Goal: Task Accomplishment & Management: Use online tool/utility

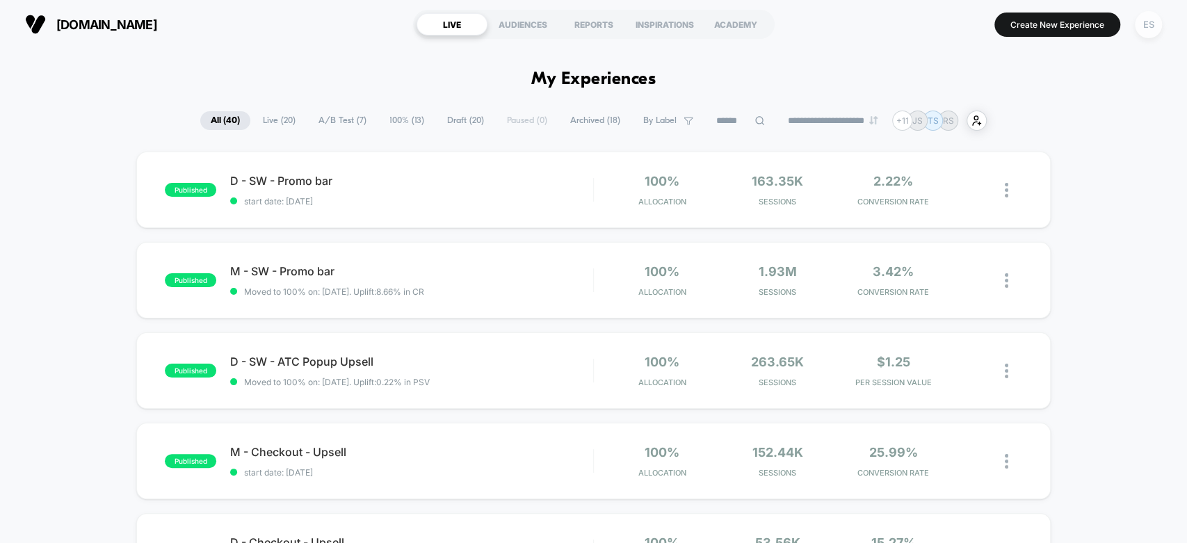
click at [1143, 26] on div "ES" at bounding box center [1148, 24] width 27 height 27
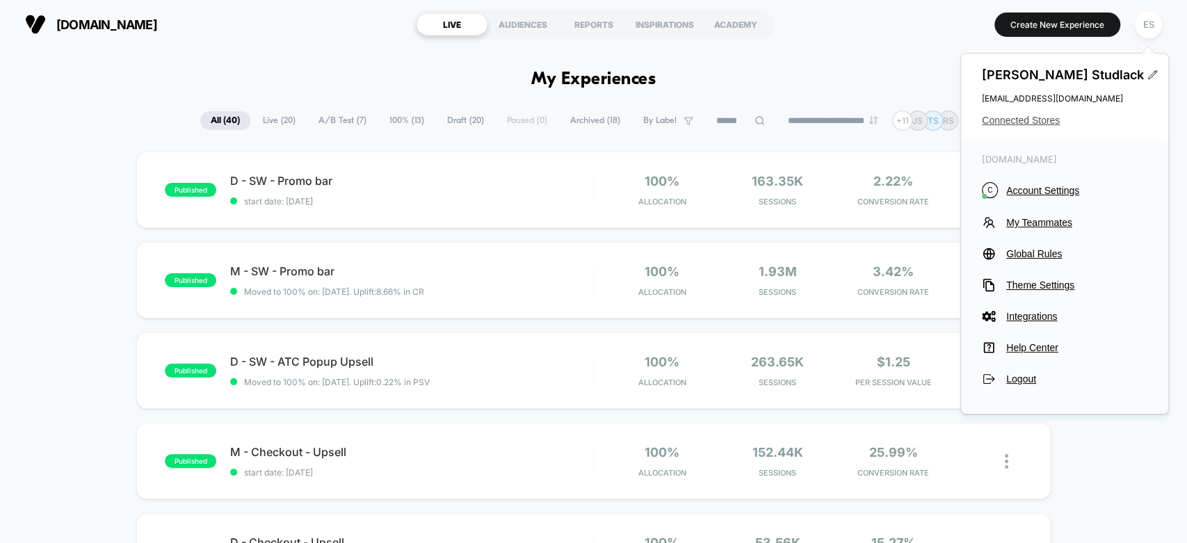
click at [1024, 117] on span "Connected Stores" at bounding box center [1065, 120] width 166 height 11
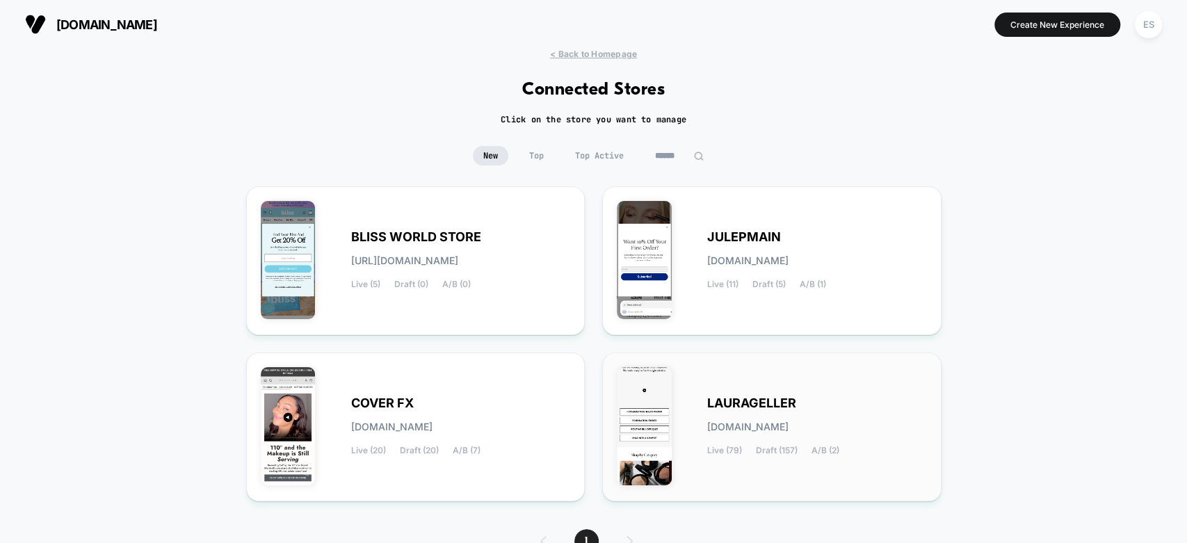
click at [717, 407] on span "LAURAGELLER" at bounding box center [751, 404] width 89 height 10
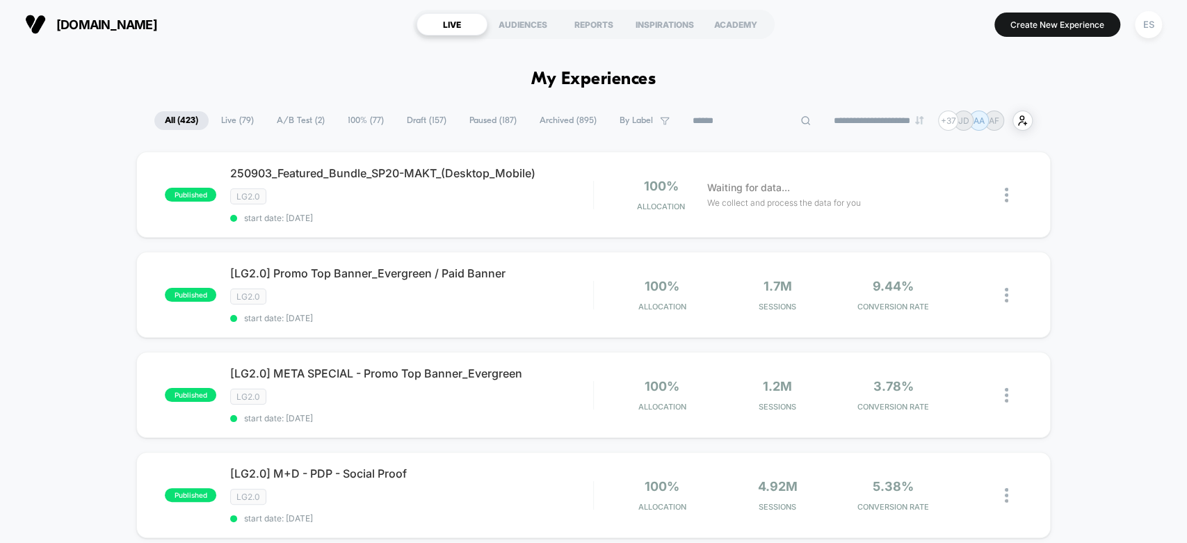
click at [722, 120] on input at bounding box center [751, 121] width 139 height 17
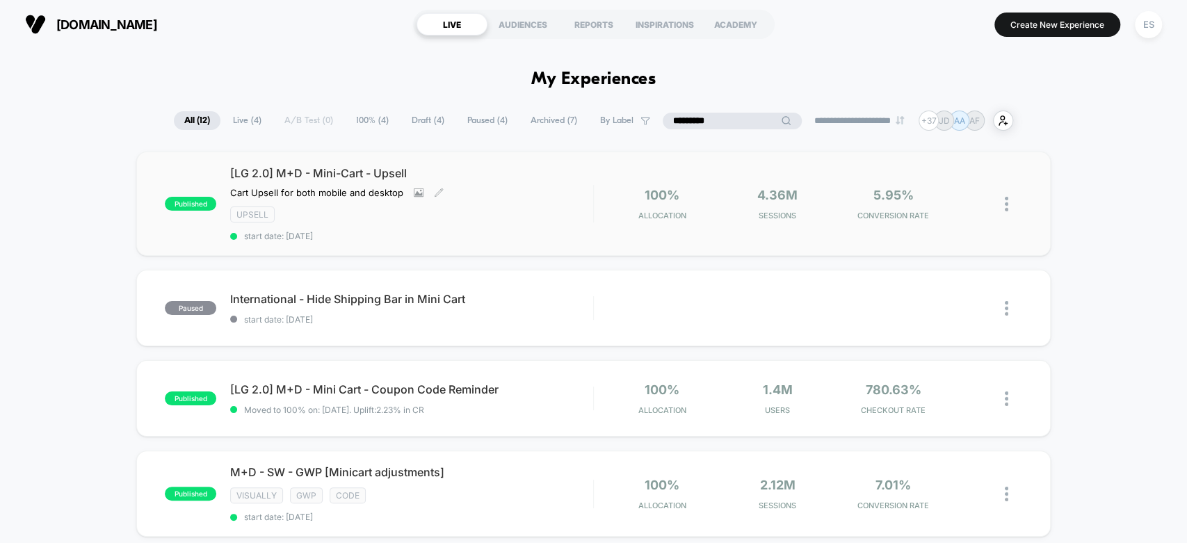
type input "*********"
click at [305, 171] on span "[LG 2.0] M+D - Mini-Cart - Upsell" at bounding box center [411, 173] width 362 height 14
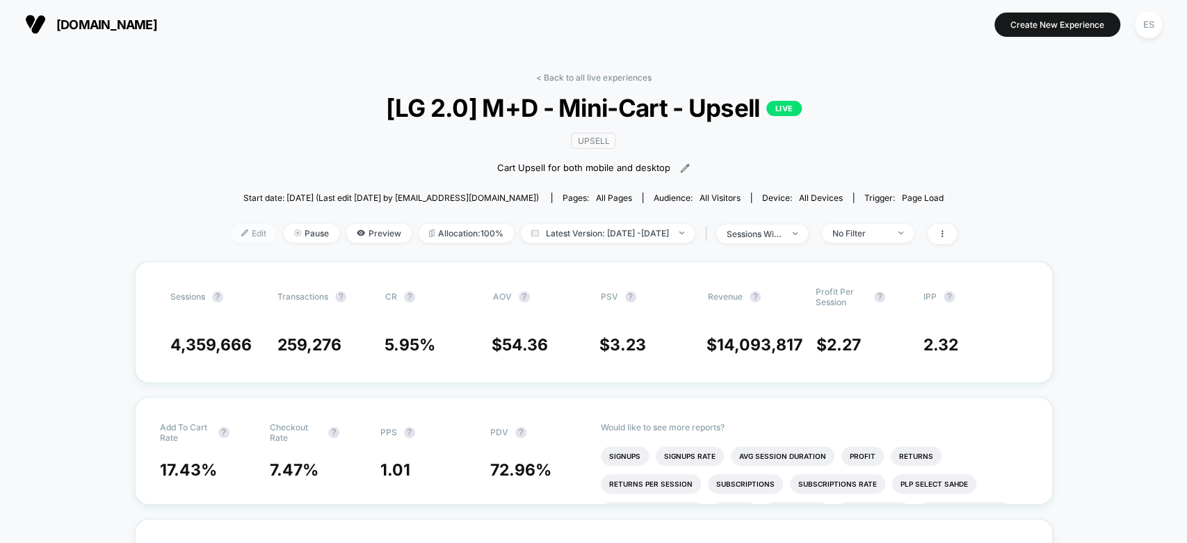
click at [237, 230] on span "Edit" at bounding box center [254, 233] width 46 height 19
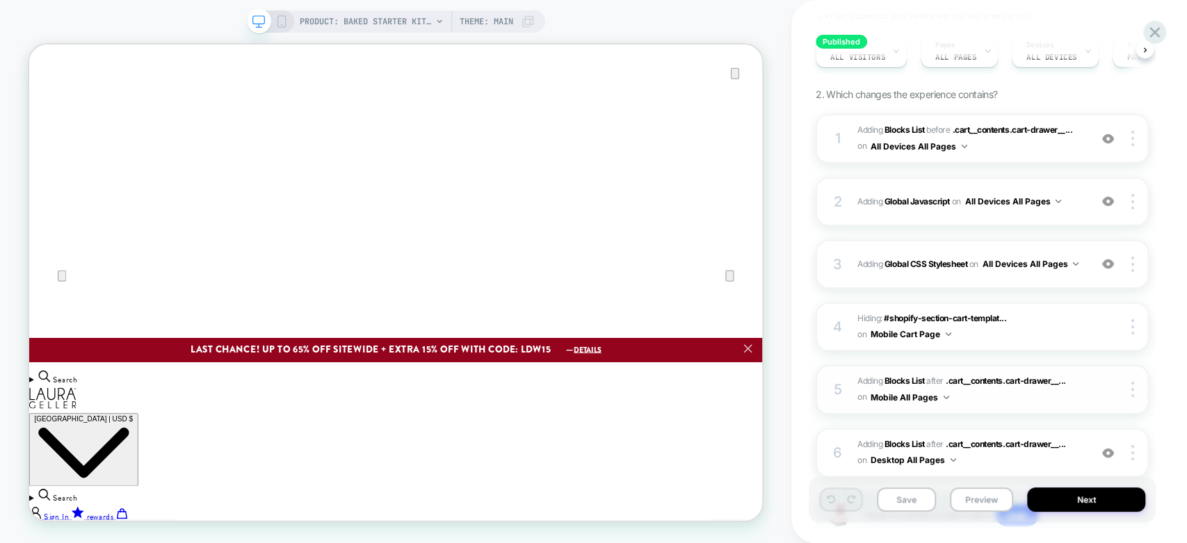
scroll to position [252, 0]
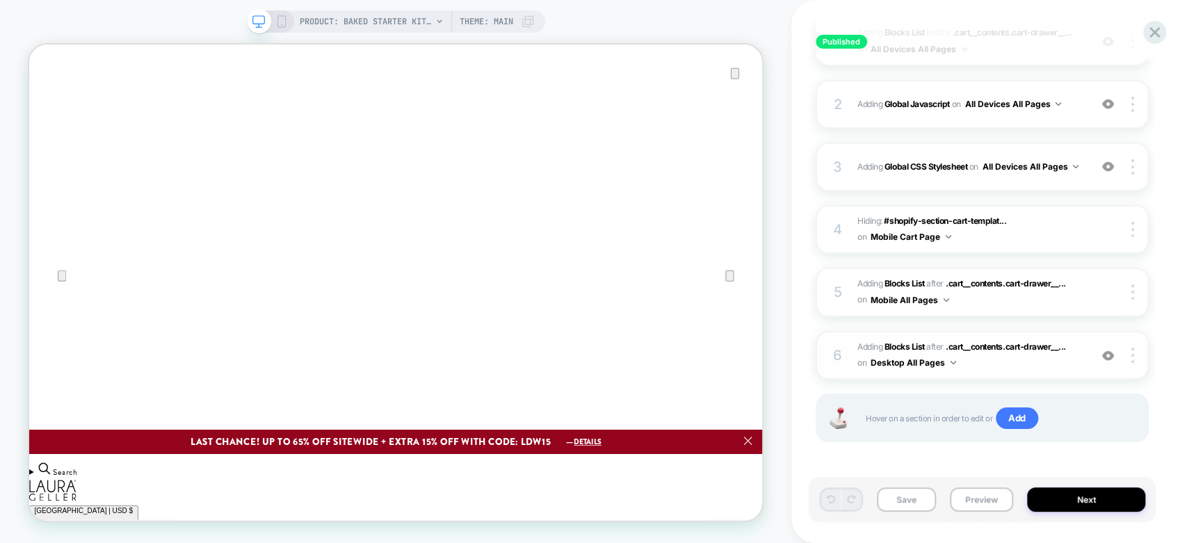
click at [843, 352] on div "6" at bounding box center [838, 355] width 14 height 25
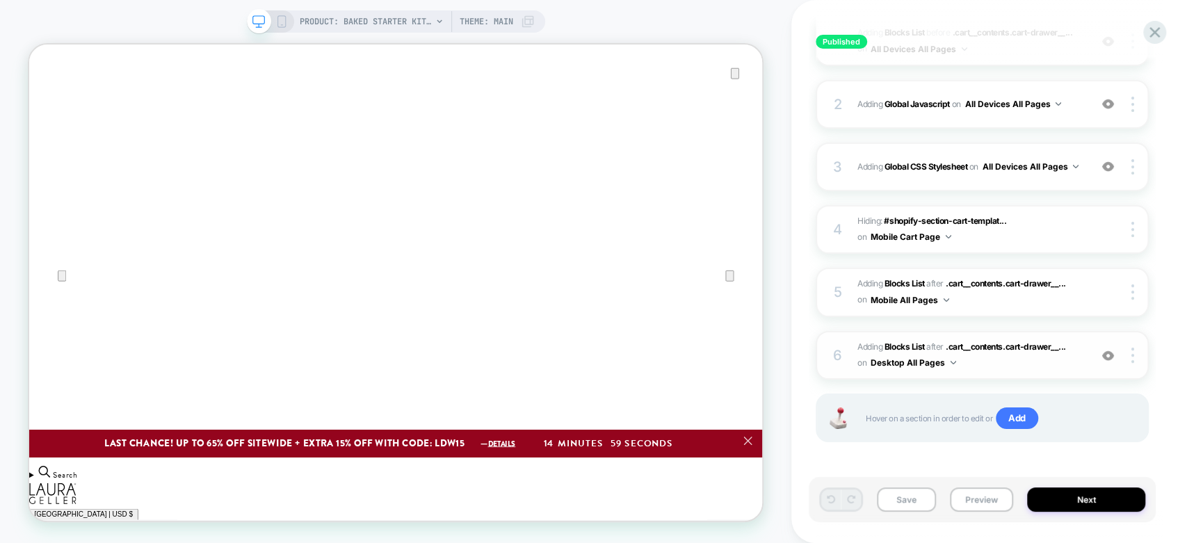
click at [829, 355] on div "6 #_loomi_addon_1750270464938_dup1753298408 Adding Blocks List AFTER .cart__con…" at bounding box center [982, 355] width 333 height 49
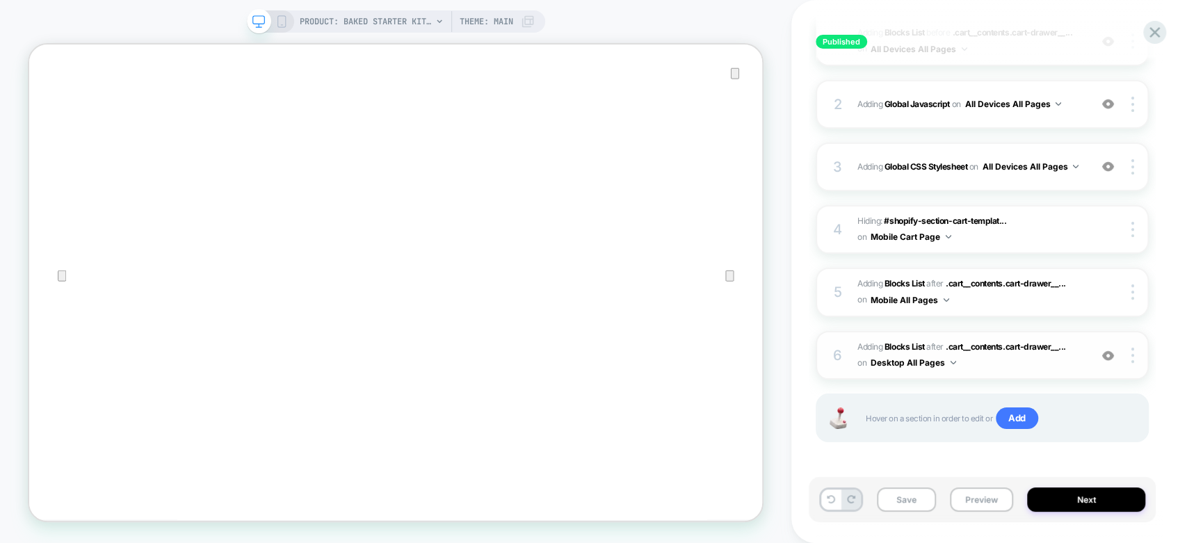
click at [835, 354] on div "6" at bounding box center [838, 355] width 14 height 25
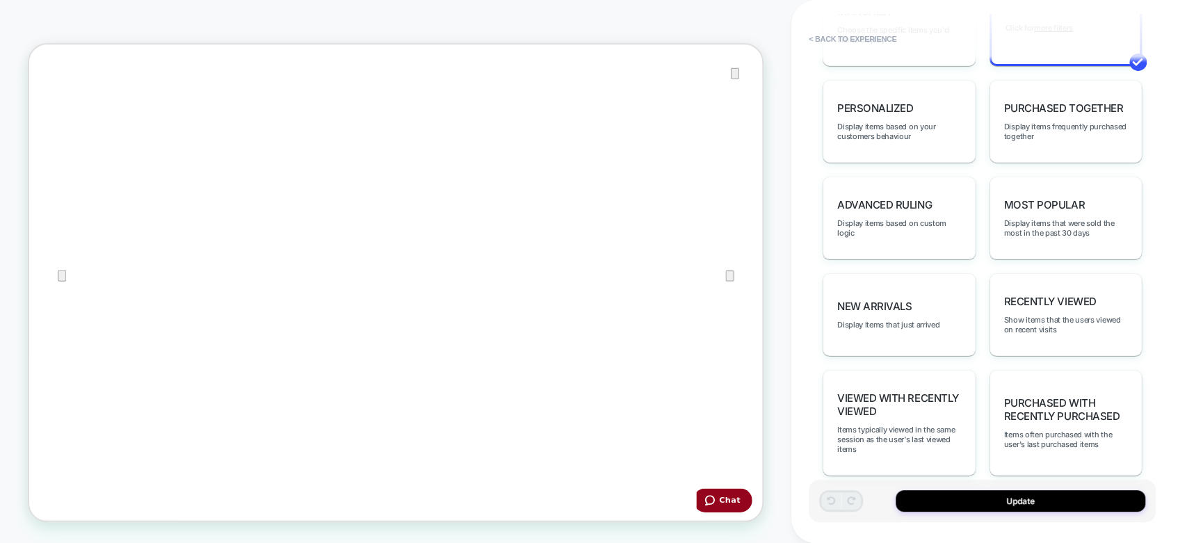
scroll to position [158, 0]
click at [892, 223] on span "Display items based on custom logic" at bounding box center [899, 227] width 124 height 19
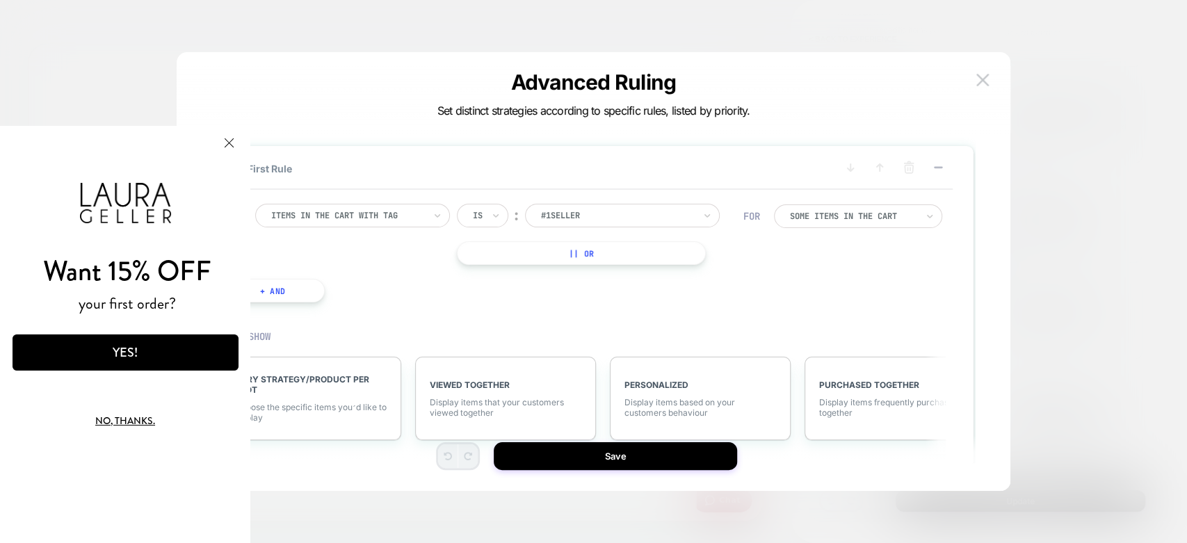
scroll to position [0, 0]
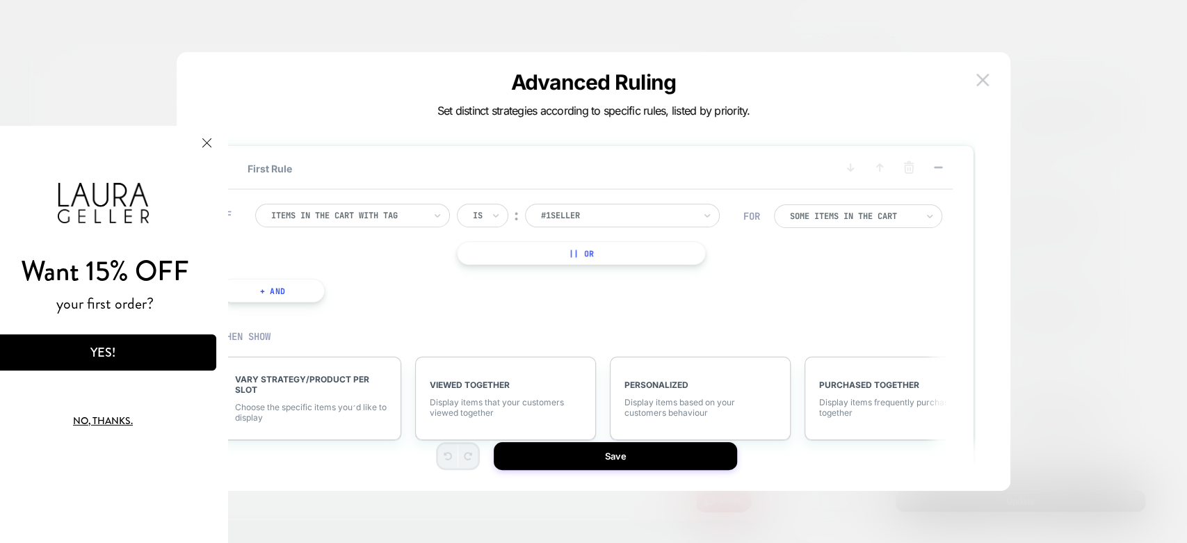
click html "Want 15% OFF your first order? YES! No, thanks. We've added your code to your c…"
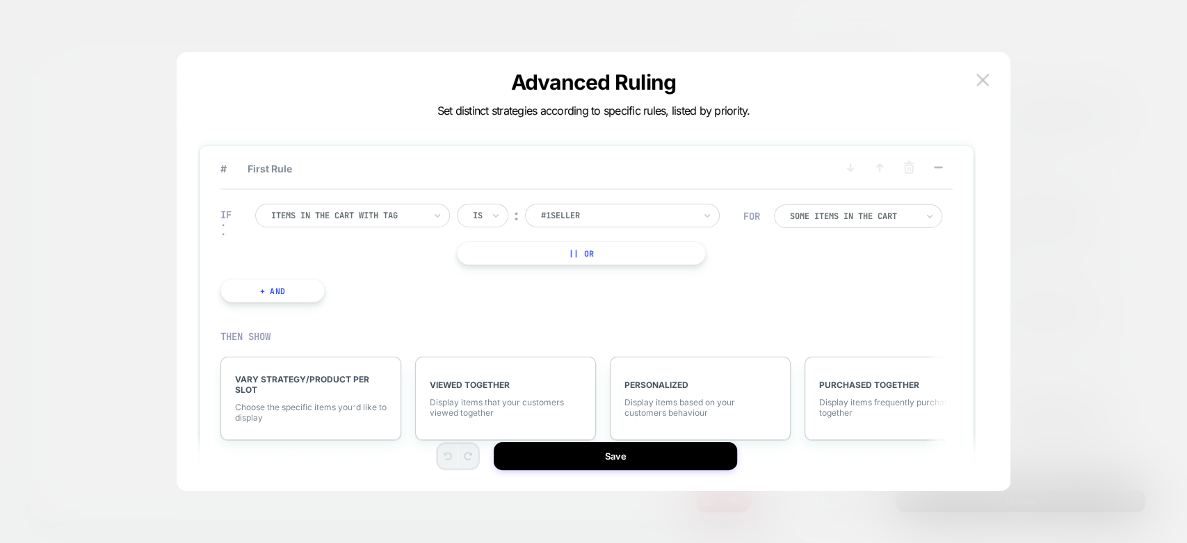
click at [579, 218] on div at bounding box center [617, 215] width 153 height 13
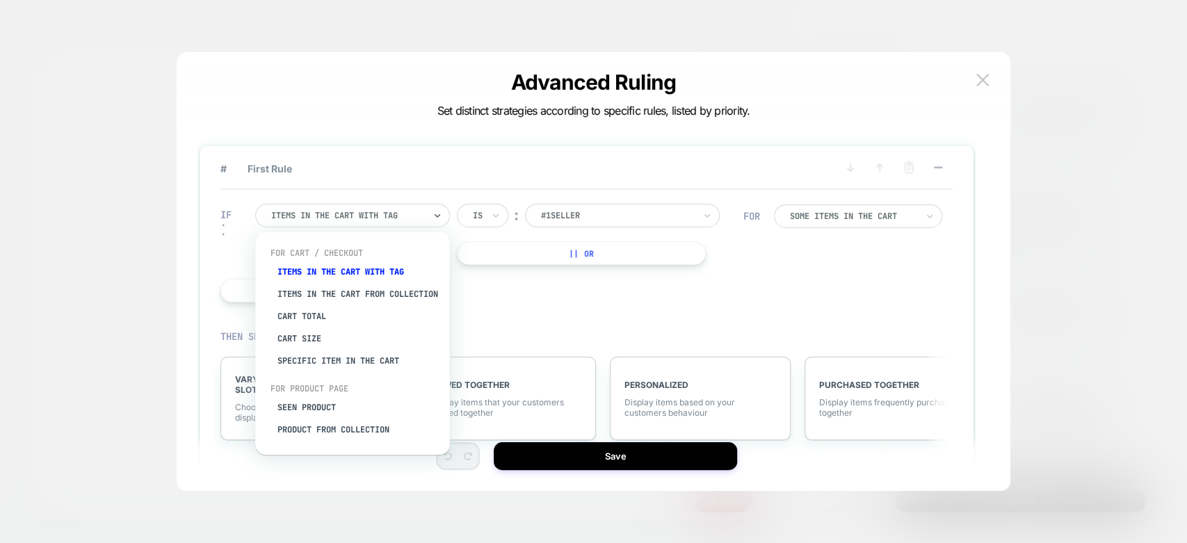
click at [380, 225] on div "Items in the cart with tag" at bounding box center [352, 216] width 195 height 24
click at [356, 290] on div "Items in the cart from collection" at bounding box center [359, 294] width 181 height 22
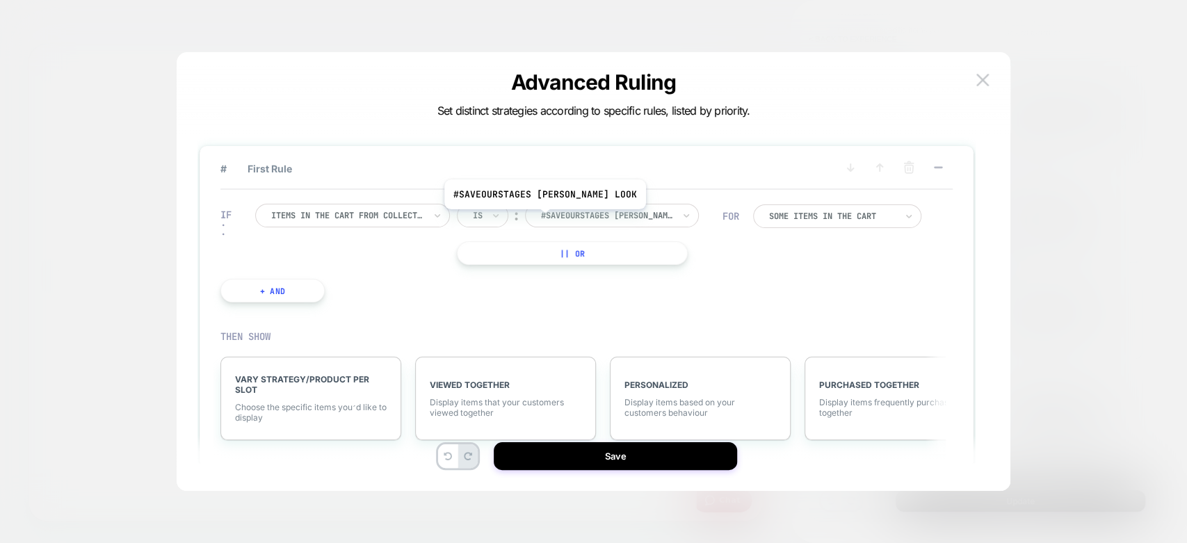
click at [562, 218] on div at bounding box center [607, 215] width 132 height 13
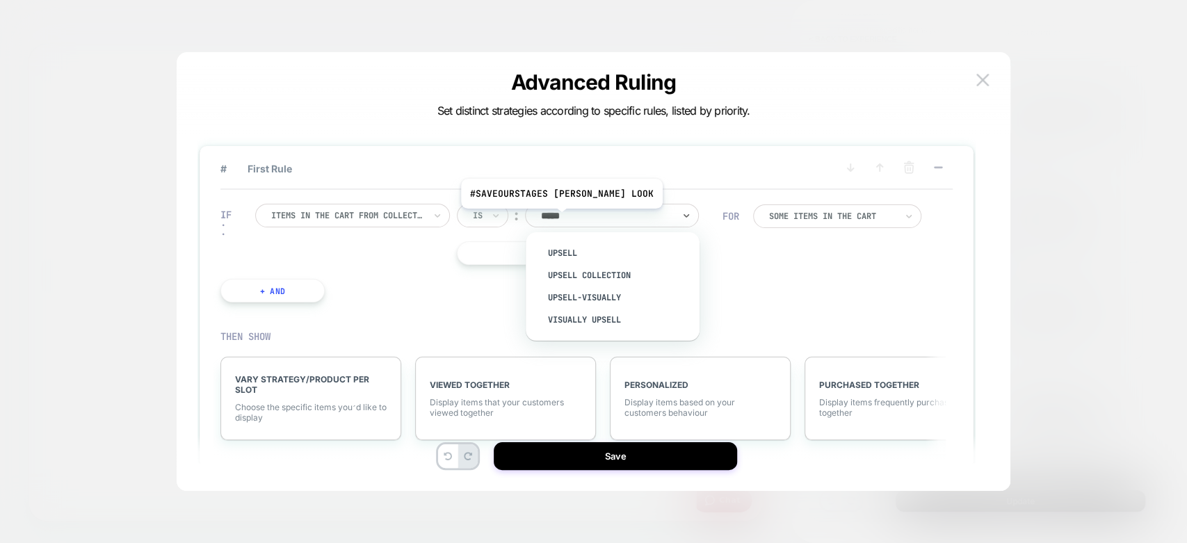
type input "******"
click at [981, 84] on img at bounding box center [983, 80] width 13 height 12
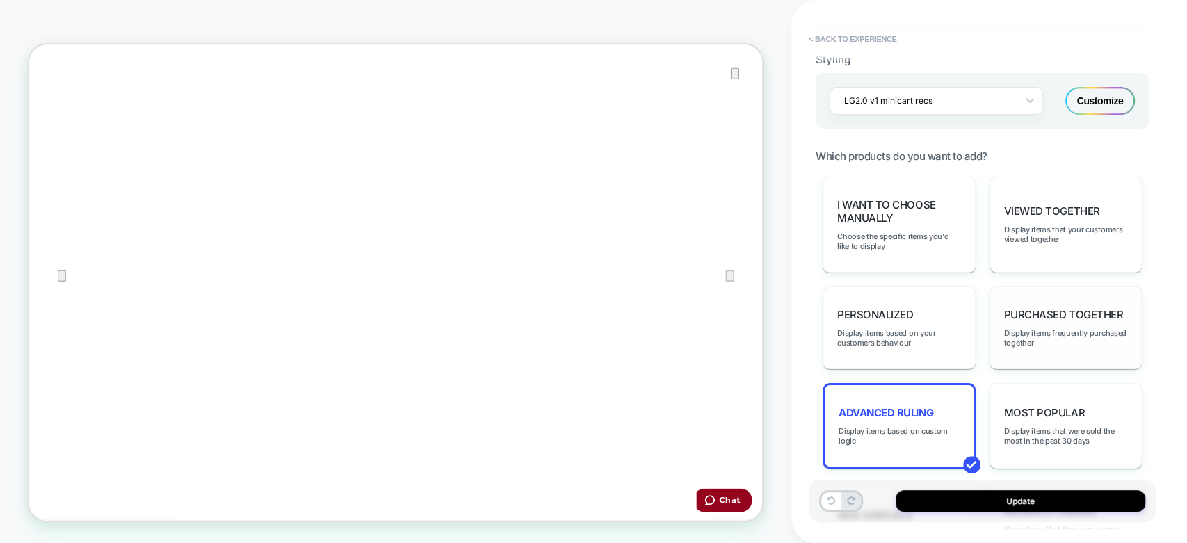
scroll to position [540, 0]
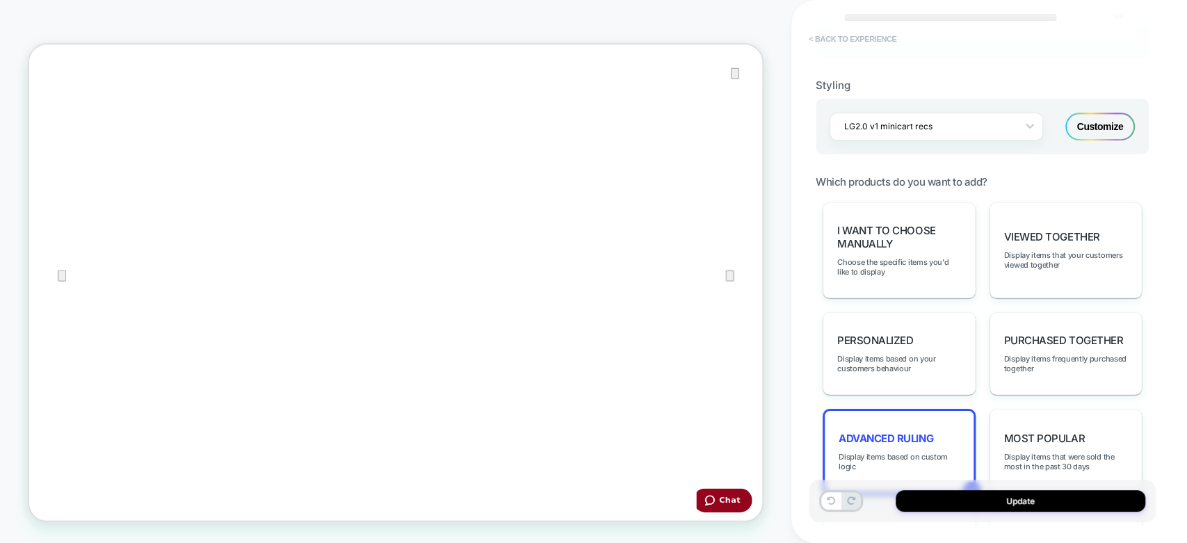
click at [853, 35] on button "< Back to experience" at bounding box center [853, 39] width 102 height 22
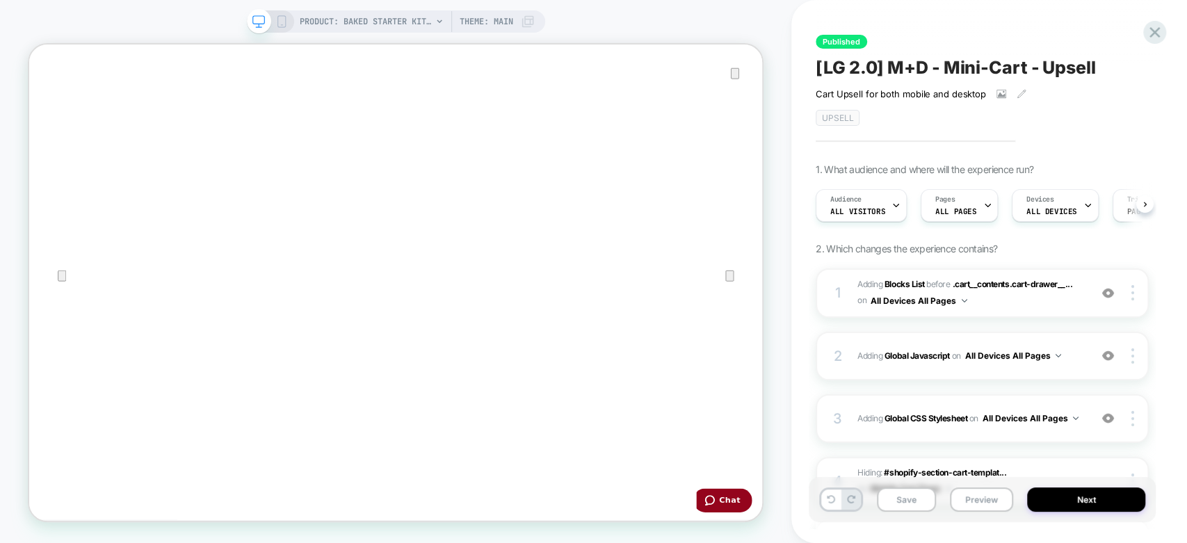
scroll to position [0, 0]
click at [1152, 36] on icon at bounding box center [1155, 32] width 10 height 10
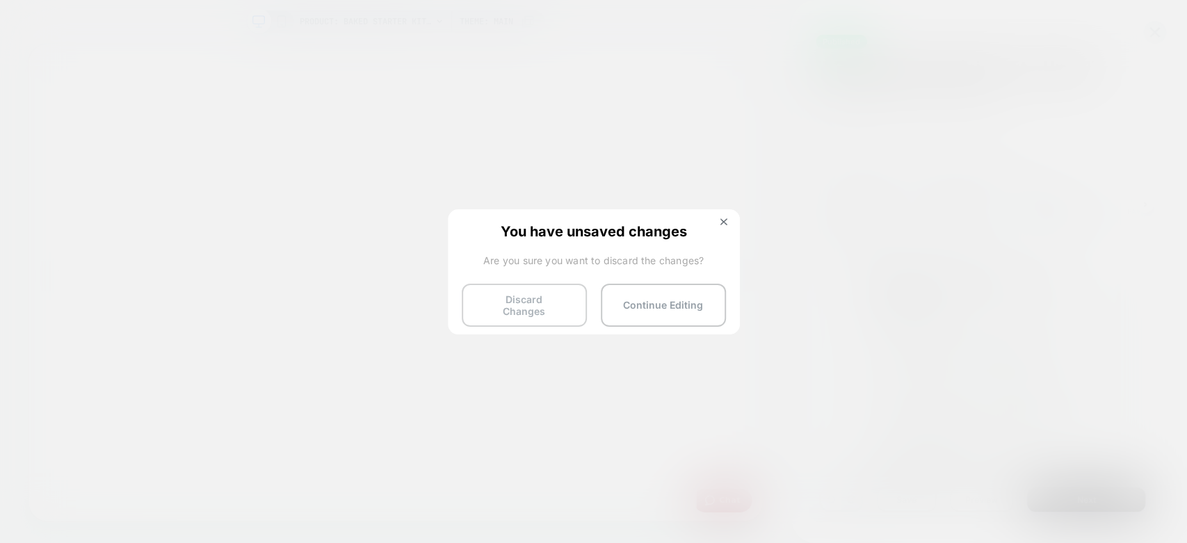
click at [545, 305] on button "Discard Changes" at bounding box center [524, 305] width 125 height 43
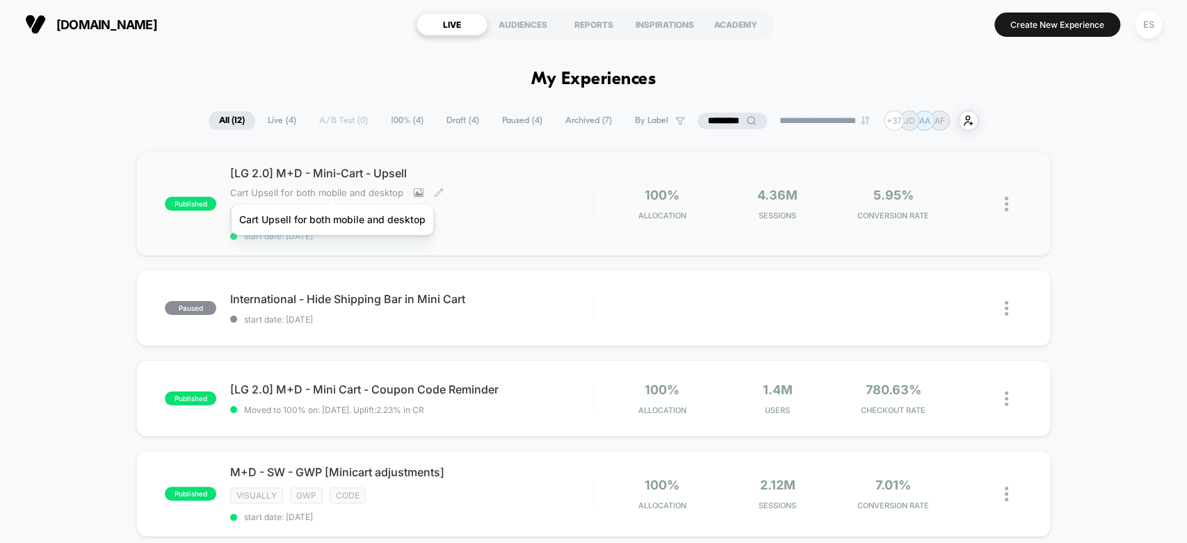
click at [332, 187] on span "Cart Upsell for both mobile and desktop" at bounding box center [316, 192] width 173 height 11
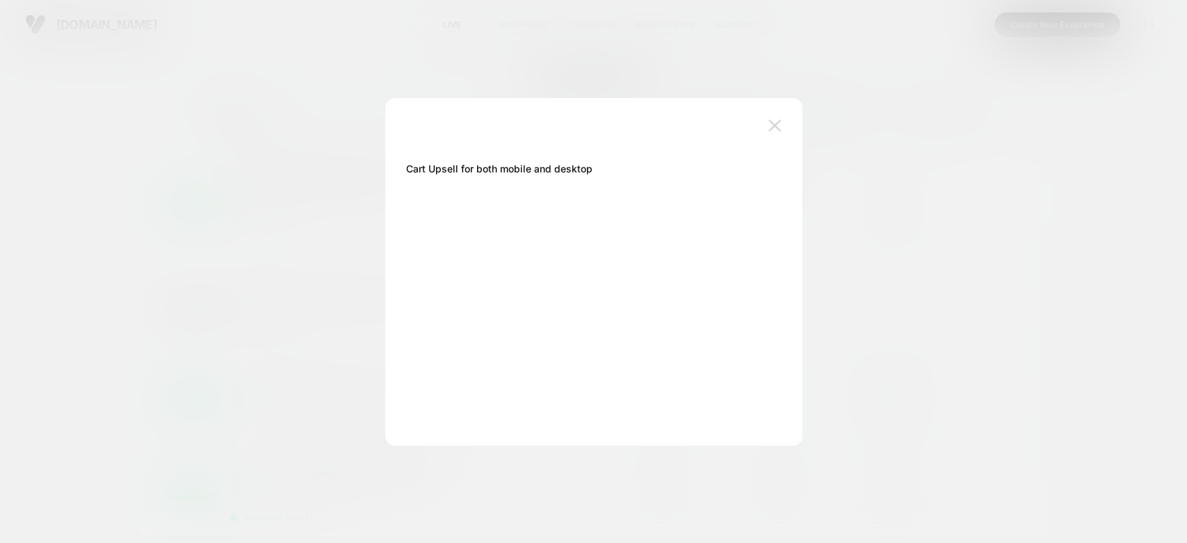
click at [773, 130] on img at bounding box center [775, 126] width 13 height 12
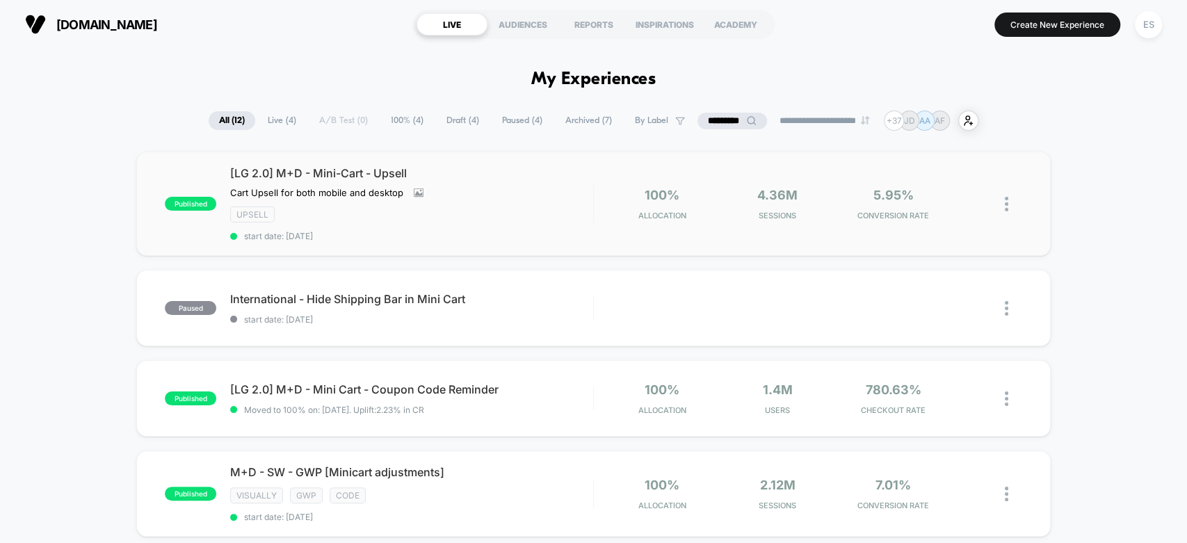
click at [357, 164] on div "published [LG 2.0] M+D - Mini-Cart - Upsell Cart Upsell for both mobile and des…" at bounding box center [593, 204] width 914 height 104
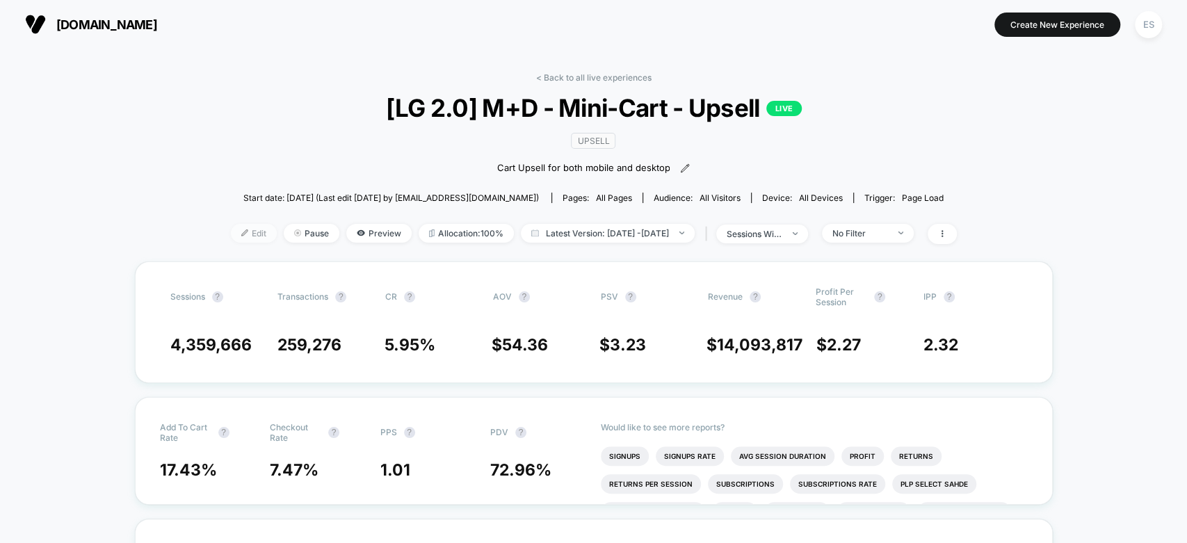
click at [246, 228] on span "Edit" at bounding box center [254, 233] width 46 height 19
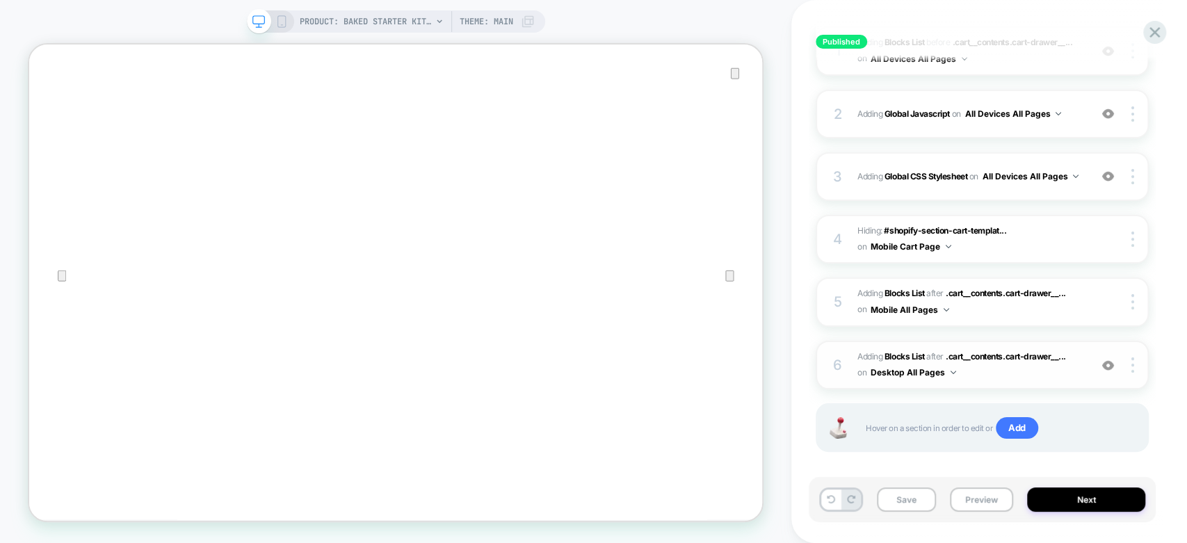
click at [848, 351] on div "6 #_loomi_addon_1750270464938_dup1753298408 Adding Blocks List AFTER .cart__con…" at bounding box center [982, 365] width 333 height 49
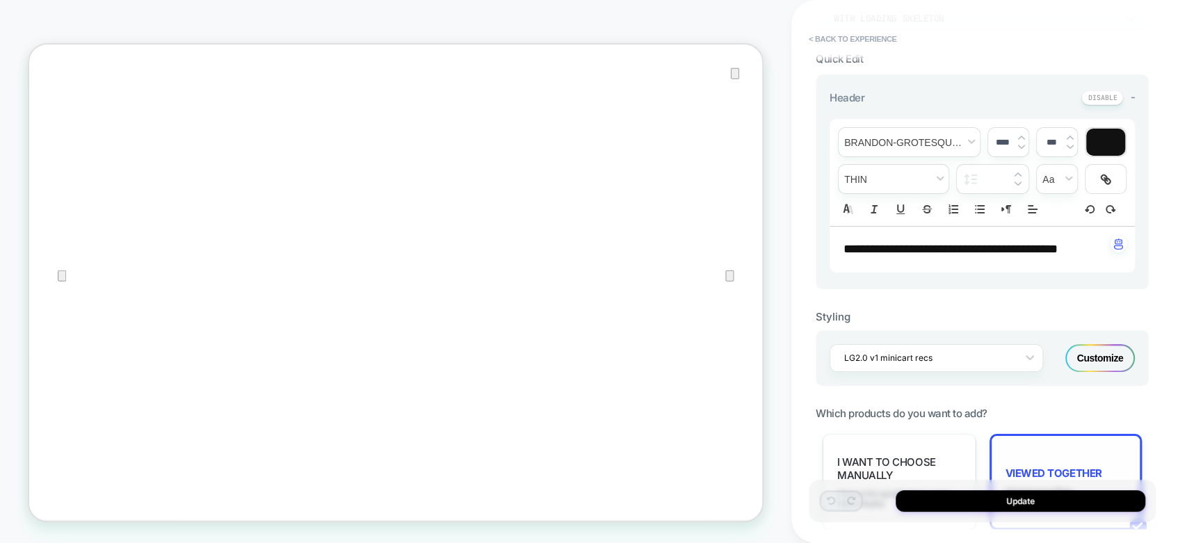
click at [1030, 434] on div "Viewed Together Click for more filters" at bounding box center [1066, 482] width 153 height 96
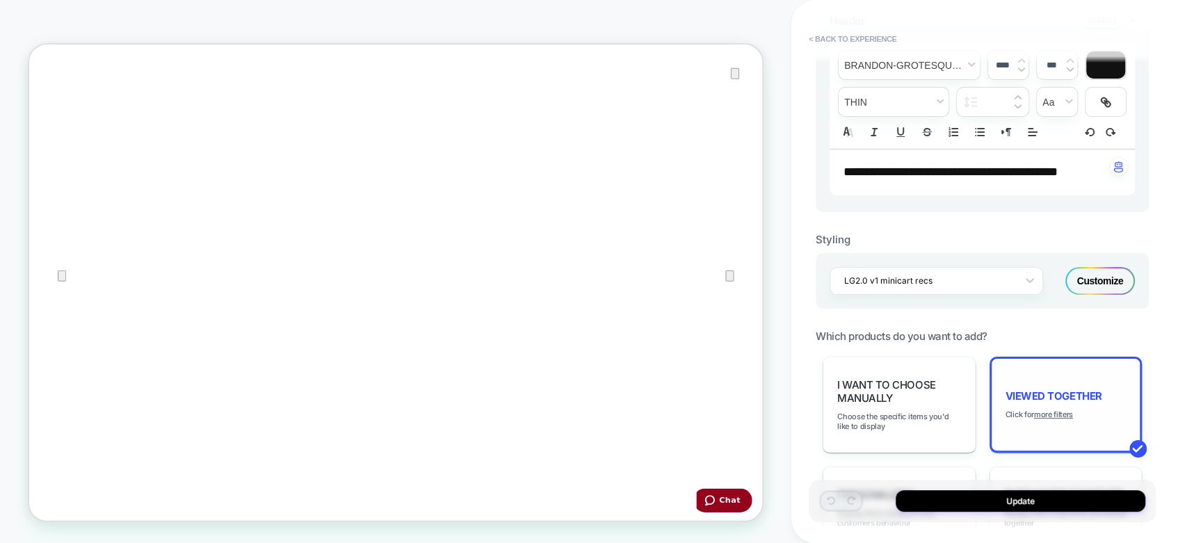
click at [1043, 389] on span "Viewed Together" at bounding box center [1054, 395] width 97 height 13
click at [1034, 391] on span "Viewed Together" at bounding box center [1054, 395] width 97 height 13
click at [1036, 392] on span "Viewed Together" at bounding box center [1054, 395] width 97 height 13
click at [1036, 389] on span "Viewed Together" at bounding box center [1054, 395] width 97 height 13
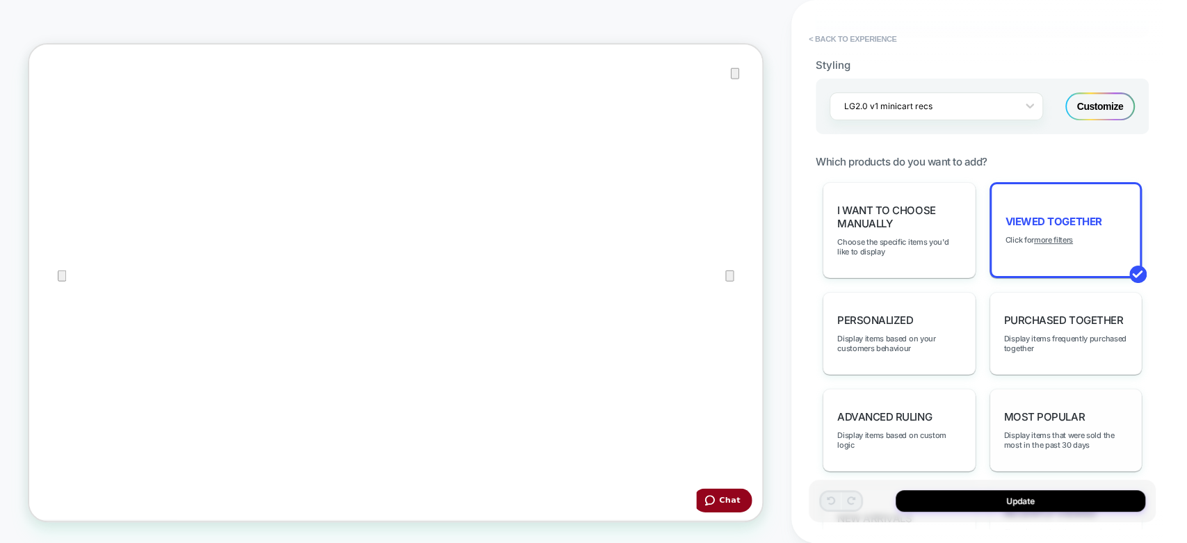
scroll to position [618, 0]
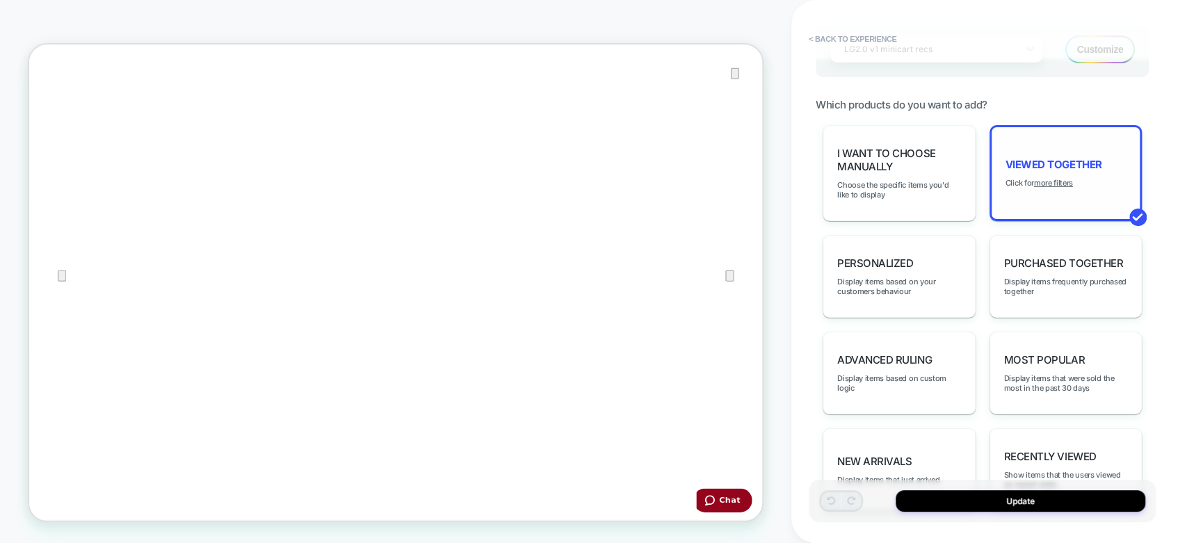
click at [1041, 158] on span "Viewed Together" at bounding box center [1054, 164] width 97 height 13
click at [1041, 178] on u "more filters" at bounding box center [1053, 183] width 39 height 10
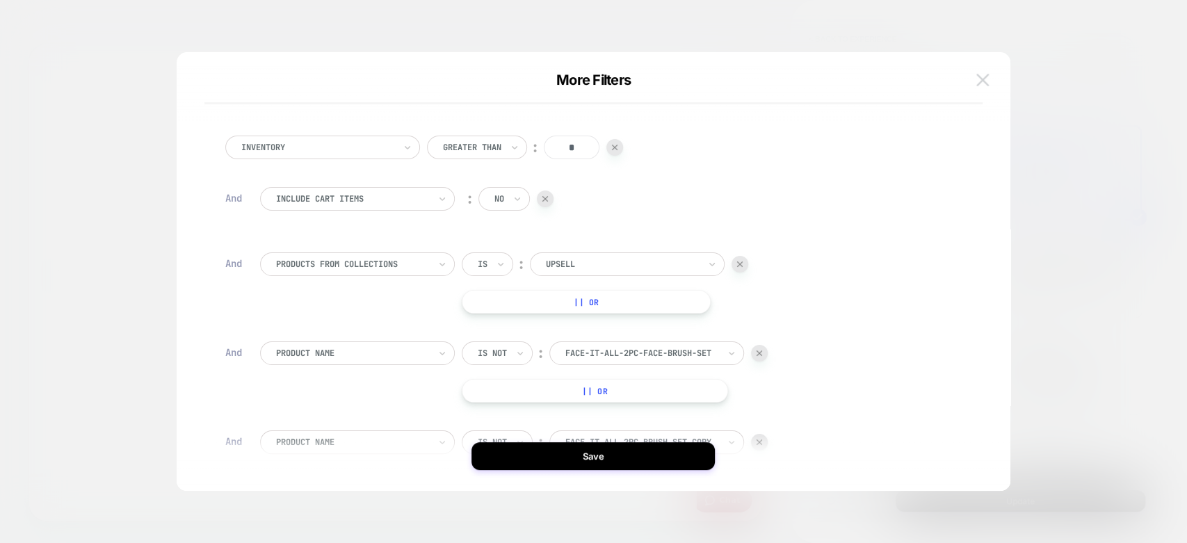
click at [979, 80] on img at bounding box center [983, 80] width 13 height 12
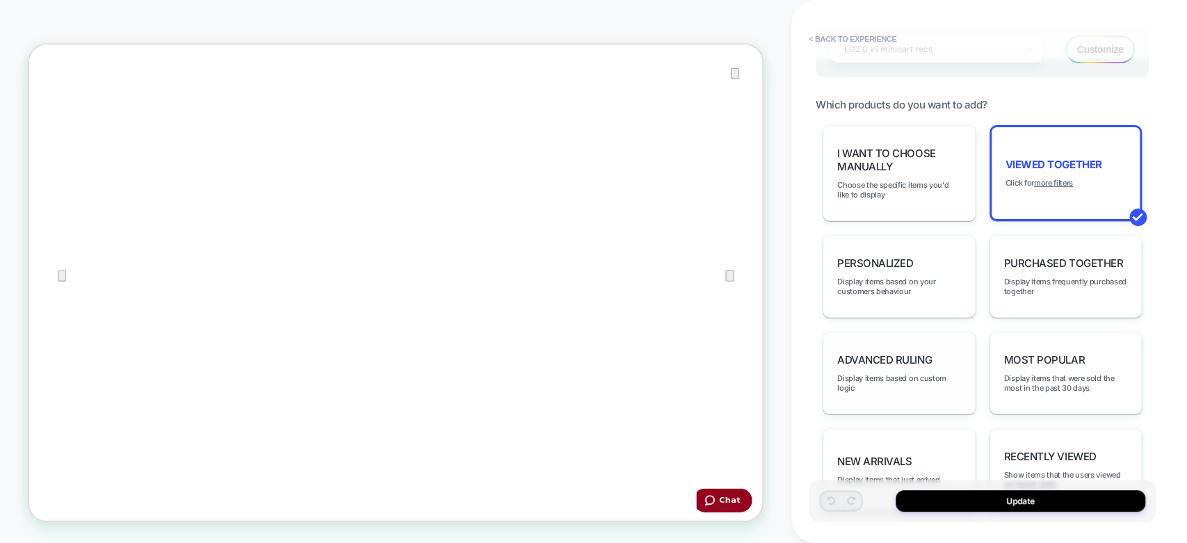
click at [922, 353] on span "Advanced Ruling" at bounding box center [884, 359] width 95 height 13
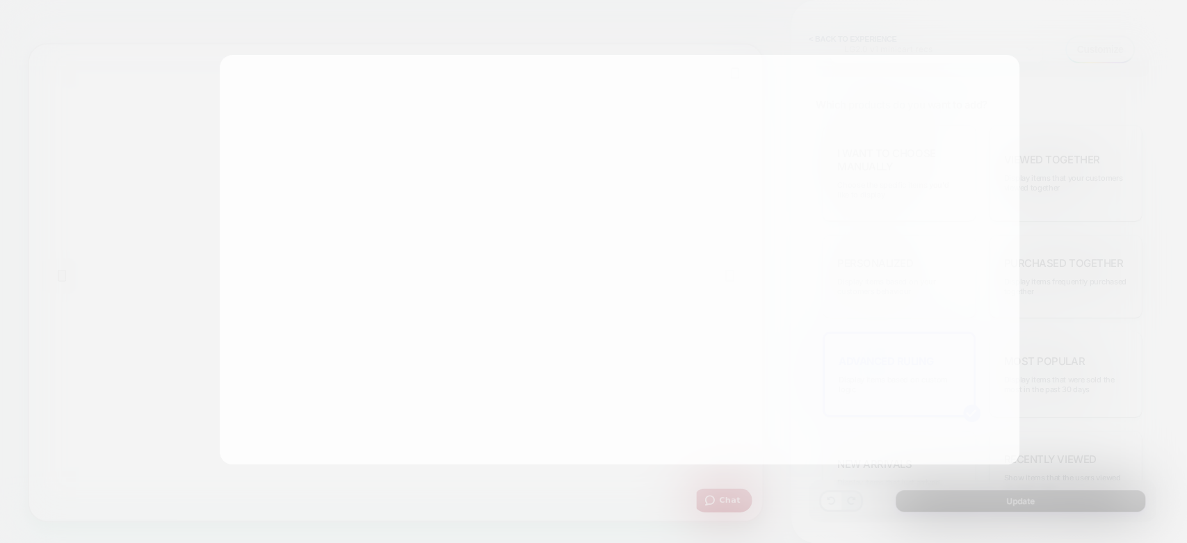
scroll to position [0, 0]
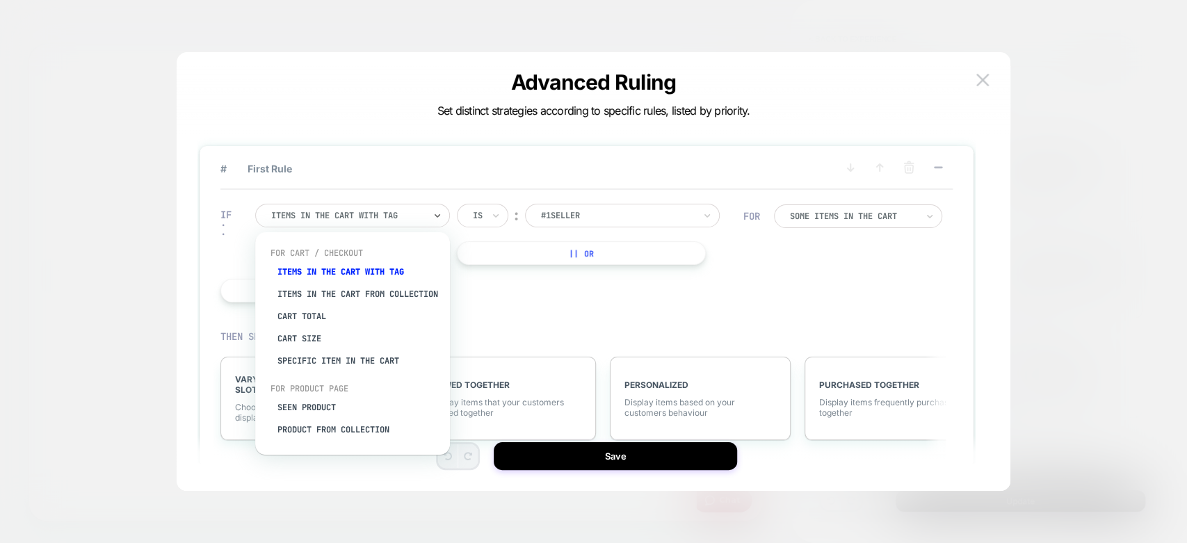
click at [333, 220] on div at bounding box center [347, 215] width 153 height 13
click at [314, 326] on div "Cart Total" at bounding box center [359, 316] width 181 height 22
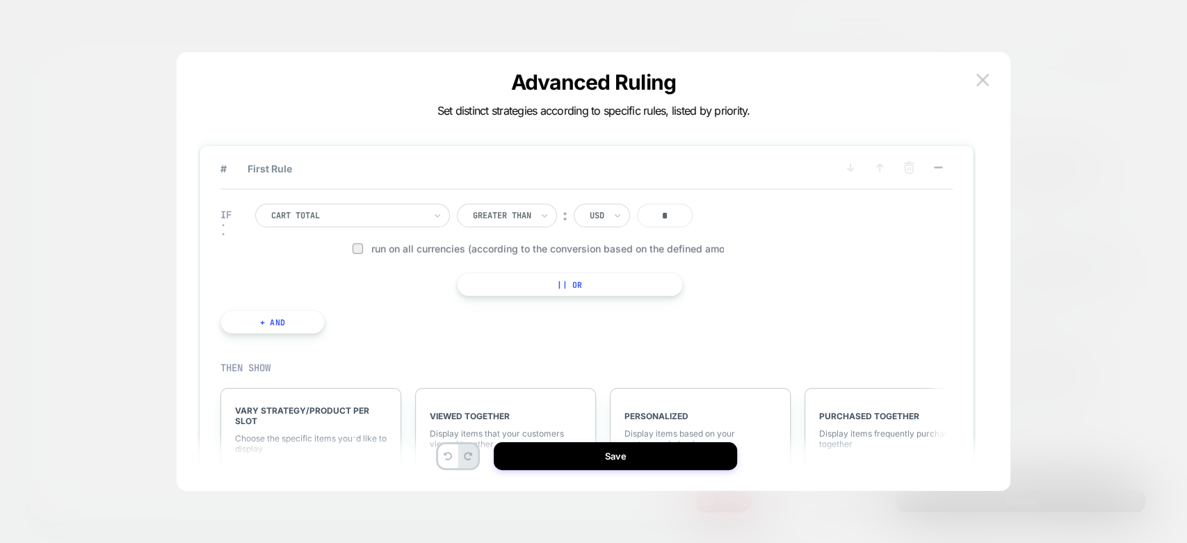
click at [295, 322] on button "+ And" at bounding box center [272, 322] width 104 height 24
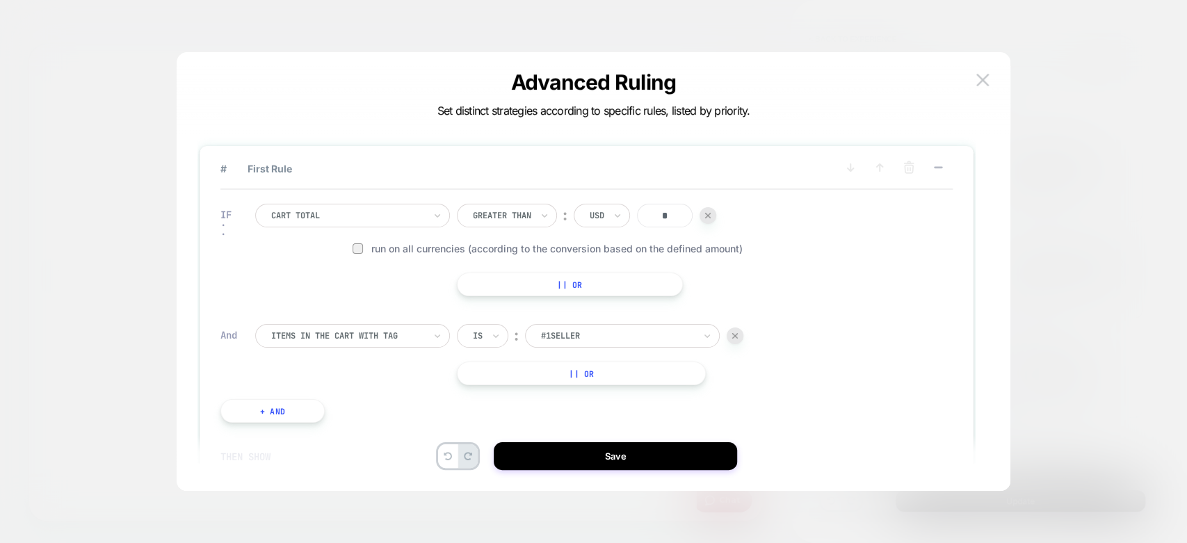
click at [310, 340] on div at bounding box center [347, 336] width 153 height 13
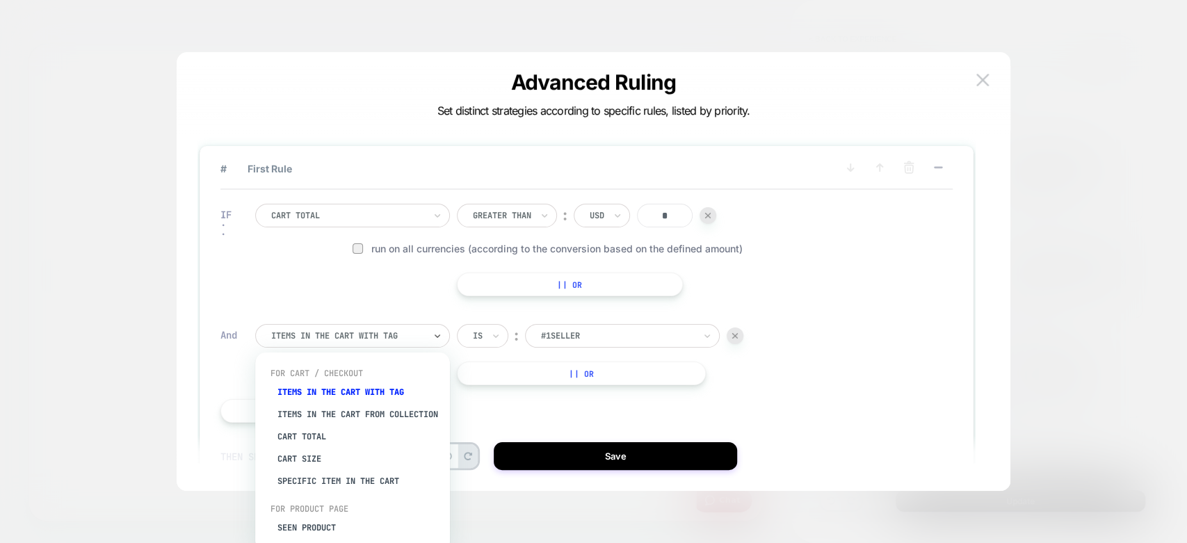
click at [232, 360] on div "And option Items in the cart from collection focused, 2 of 8. 8 results availab…" at bounding box center [481, 354] width 523 height 61
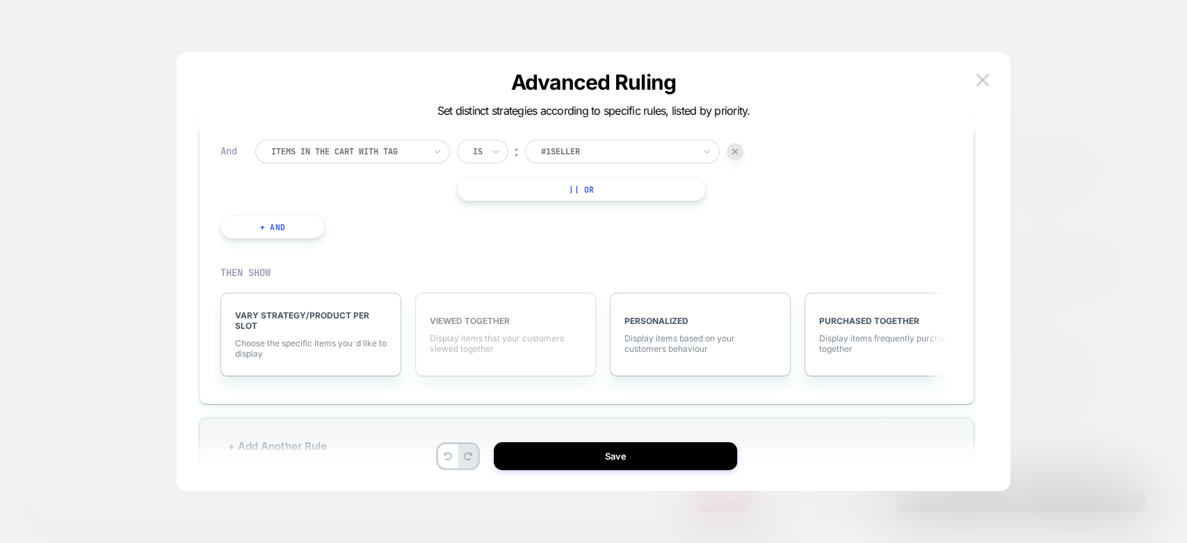
scroll to position [208, 0]
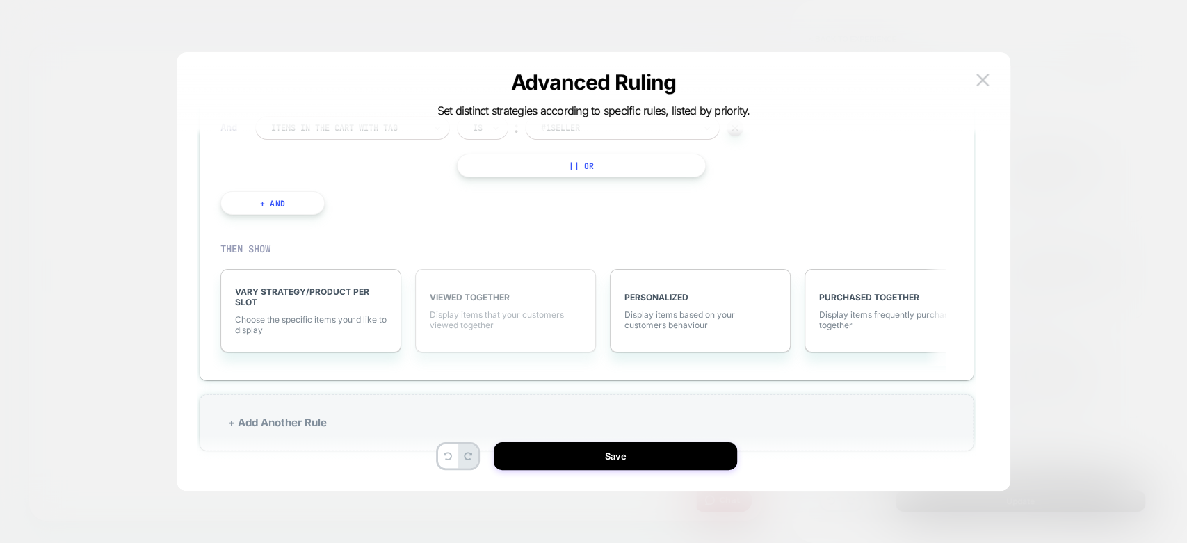
click at [506, 317] on span "Display items that your customers viewed together" at bounding box center [506, 320] width 152 height 21
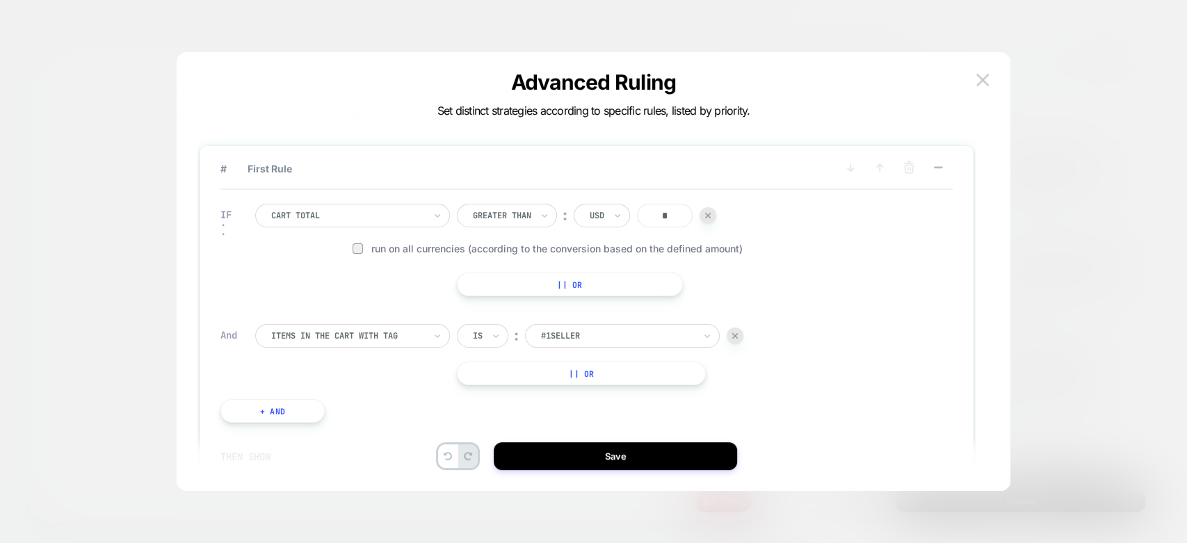
scroll to position [154, 0]
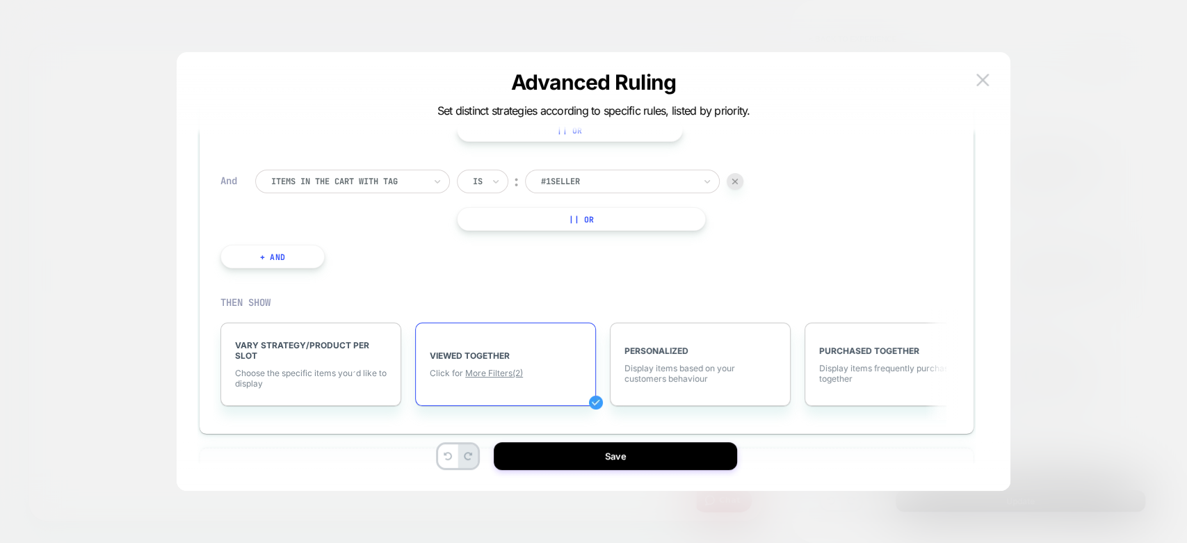
click at [298, 193] on div "Items in the cart with tag" at bounding box center [352, 182] width 195 height 24
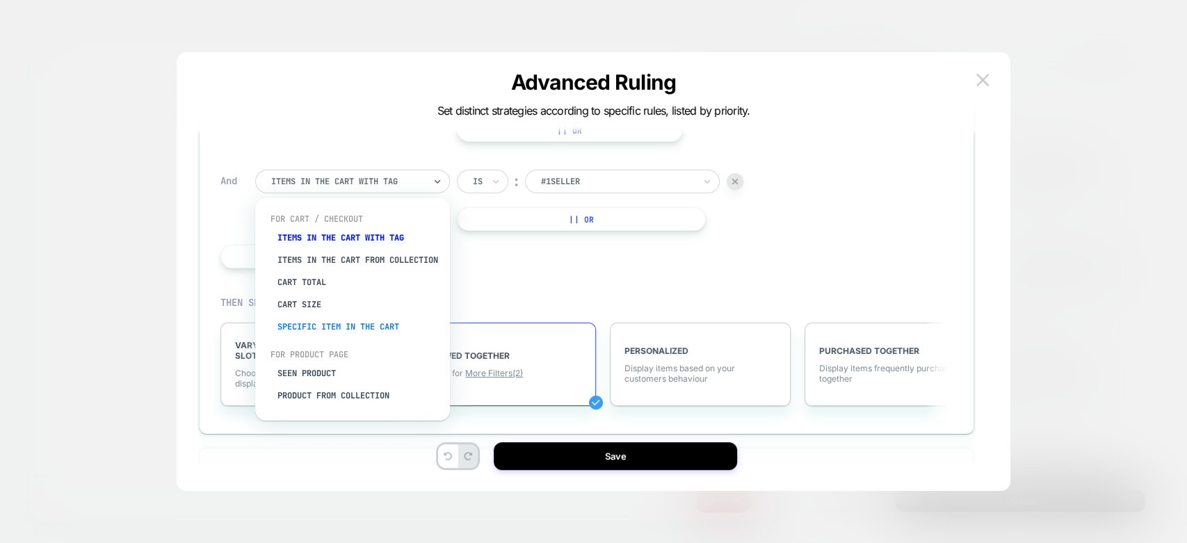
click at [330, 333] on div "Specific item in the cart" at bounding box center [359, 327] width 181 height 22
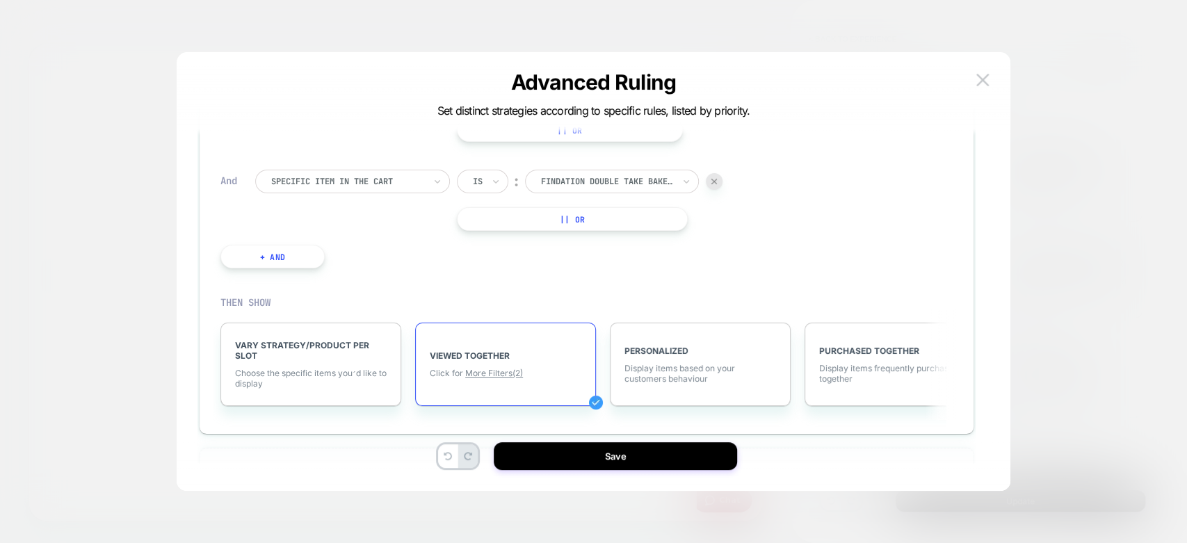
click at [469, 186] on div "Is" at bounding box center [482, 182] width 51 height 24
click at [479, 250] on div "Is not" at bounding box center [516, 241] width 90 height 22
click at [490, 374] on span "More Filters (2)" at bounding box center [494, 373] width 58 height 10
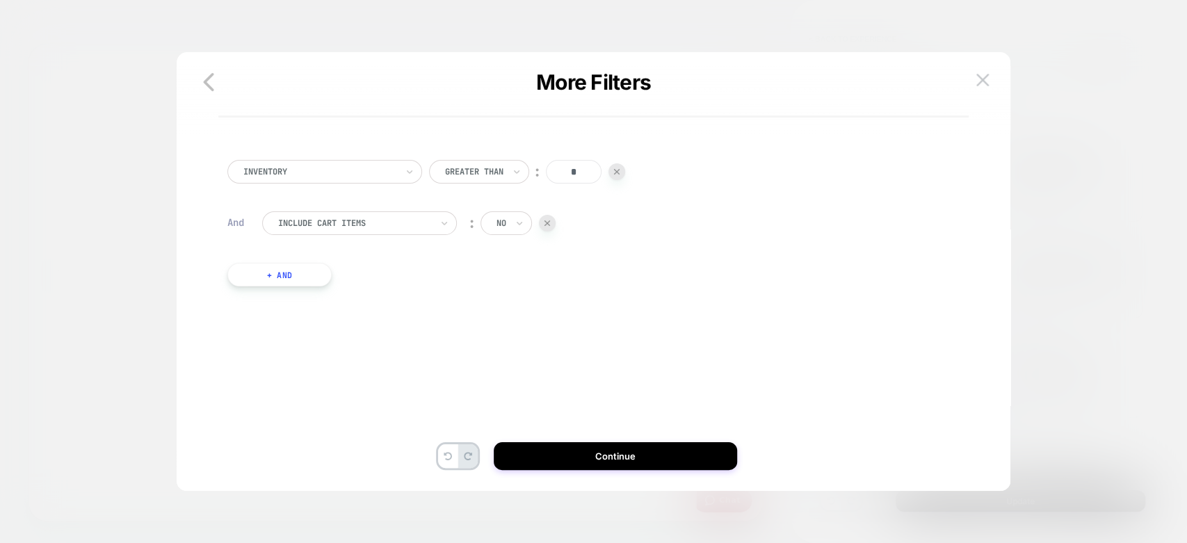
scroll to position [0, 0]
click at [310, 227] on div at bounding box center [354, 223] width 153 height 13
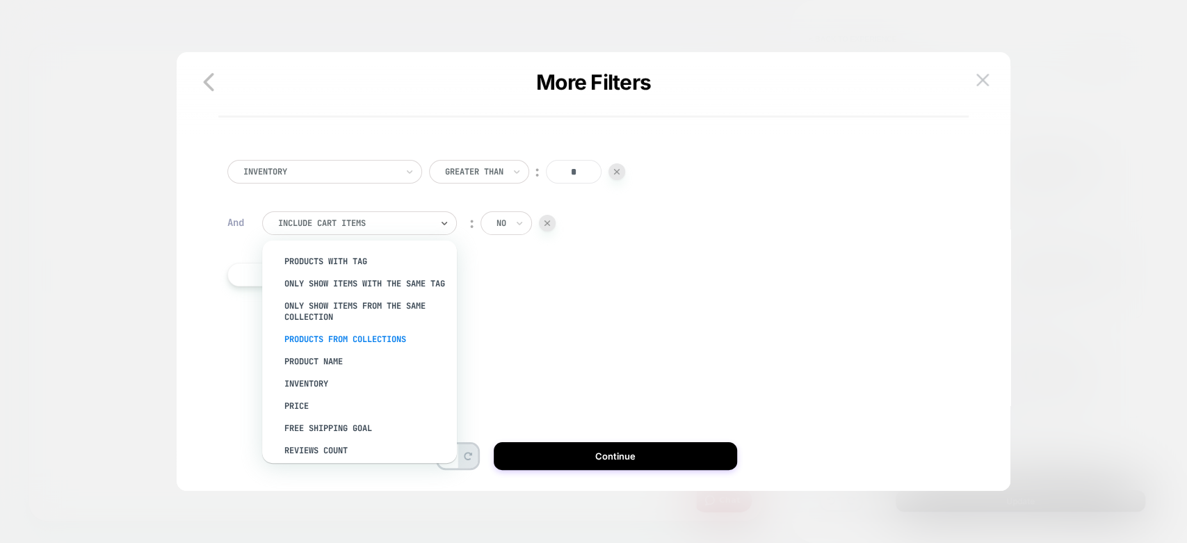
click at [345, 348] on div "PRODUCTS FROM COLLECTIONS" at bounding box center [366, 339] width 181 height 22
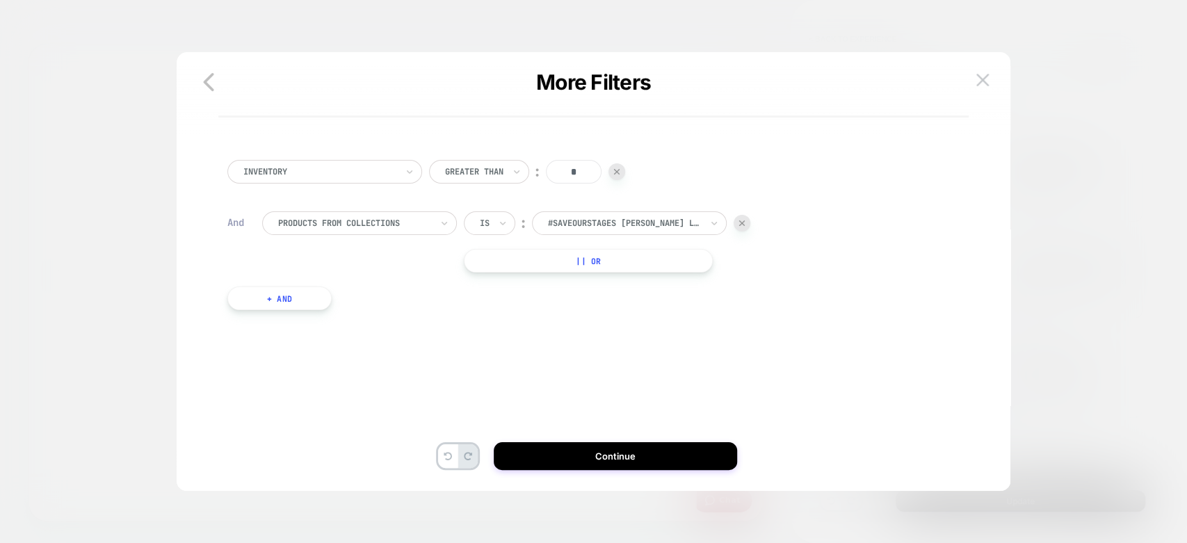
click at [556, 230] on div "#SaveOurStages [PERSON_NAME] Look" at bounding box center [625, 223] width 156 height 15
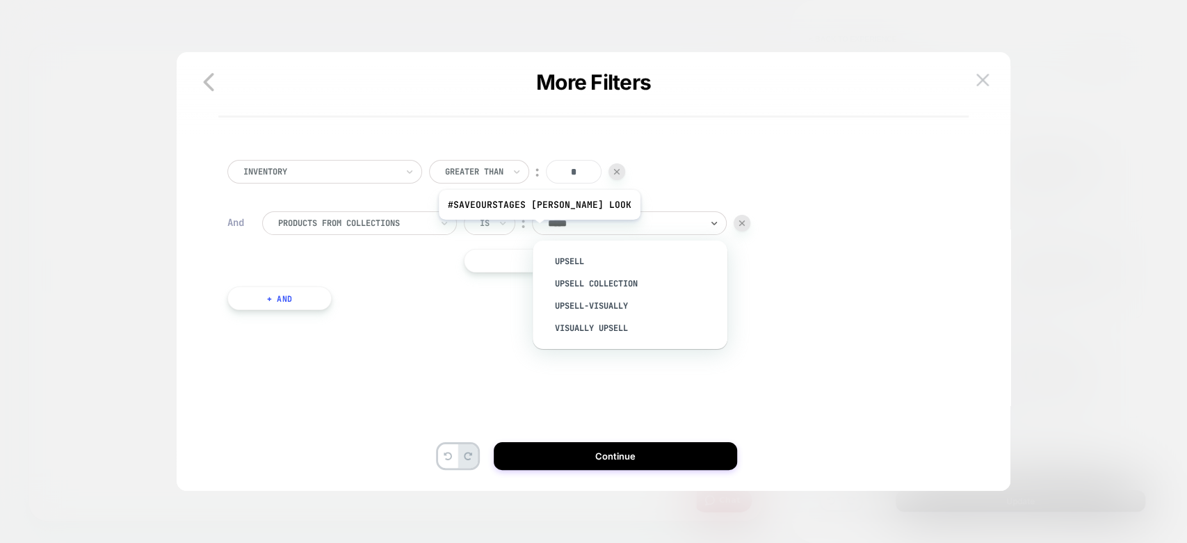
type input "******"
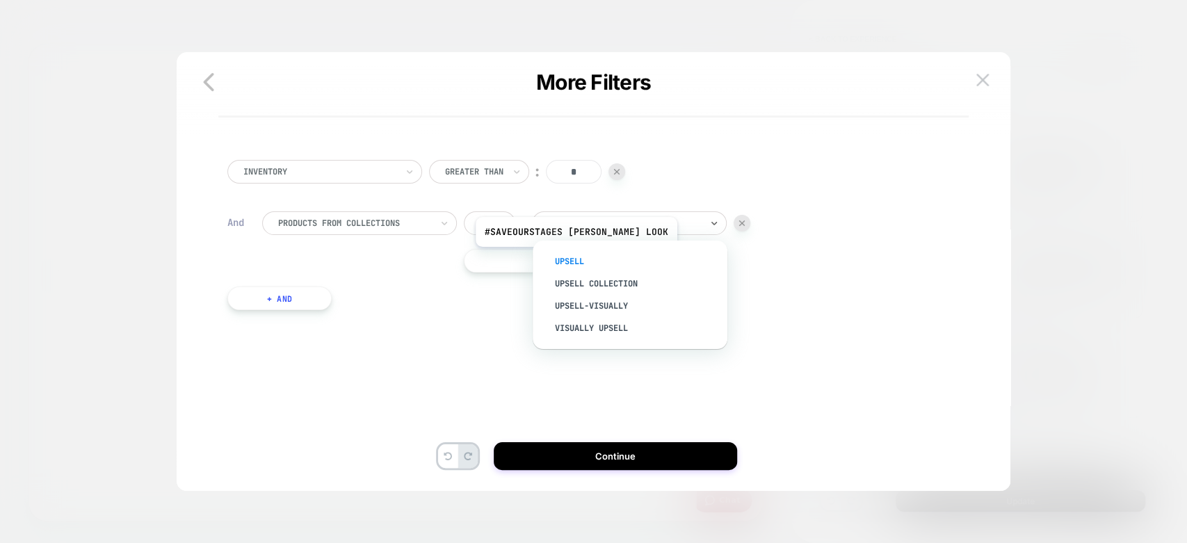
click at [593, 257] on div "Upsell" at bounding box center [637, 261] width 181 height 22
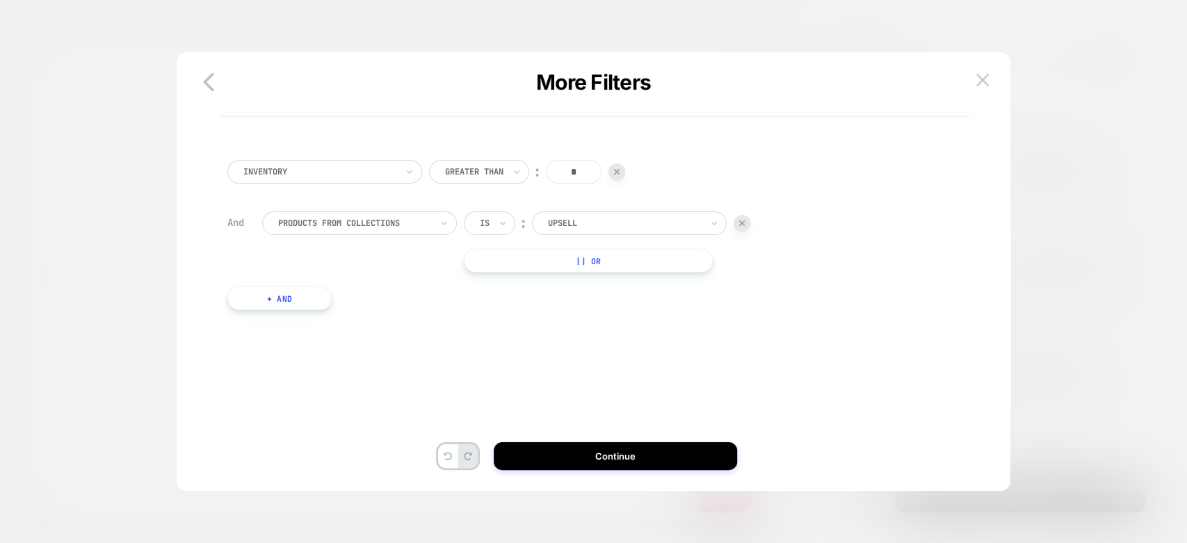
click at [968, 85] on p "More Filters" at bounding box center [593, 82] width 750 height 25
click at [981, 74] on img at bounding box center [983, 80] width 13 height 12
